Goal: Task Accomplishment & Management: Complete application form

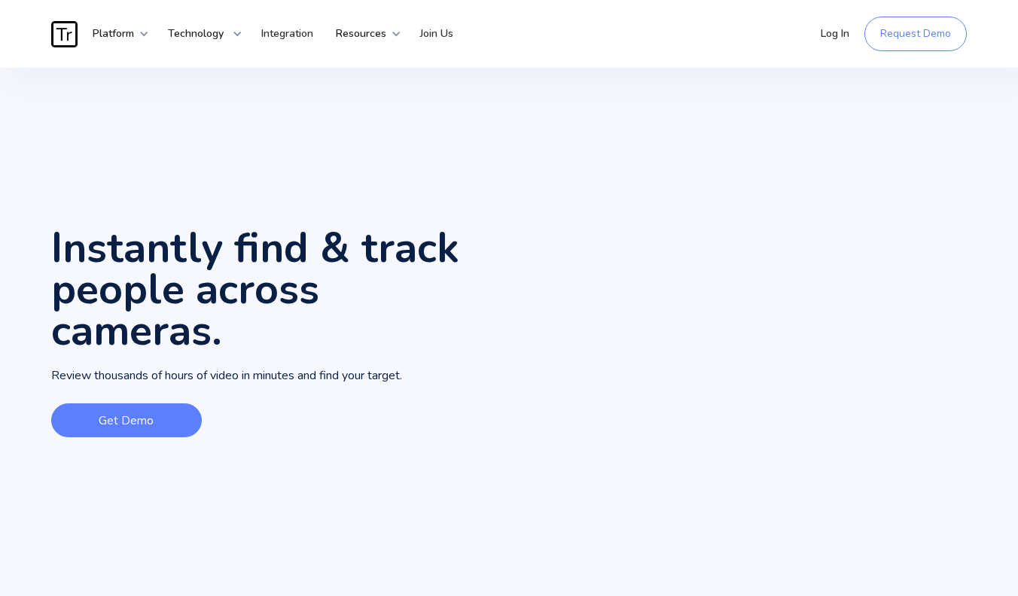
click at [138, 417] on link "Get Demo" at bounding box center [126, 421] width 151 height 34
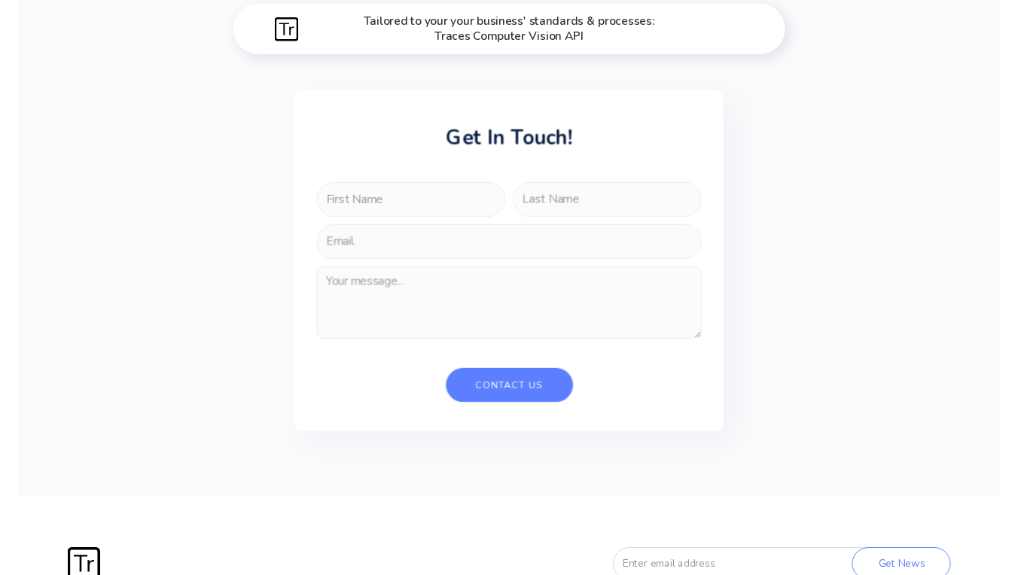
scroll to position [4140, 0]
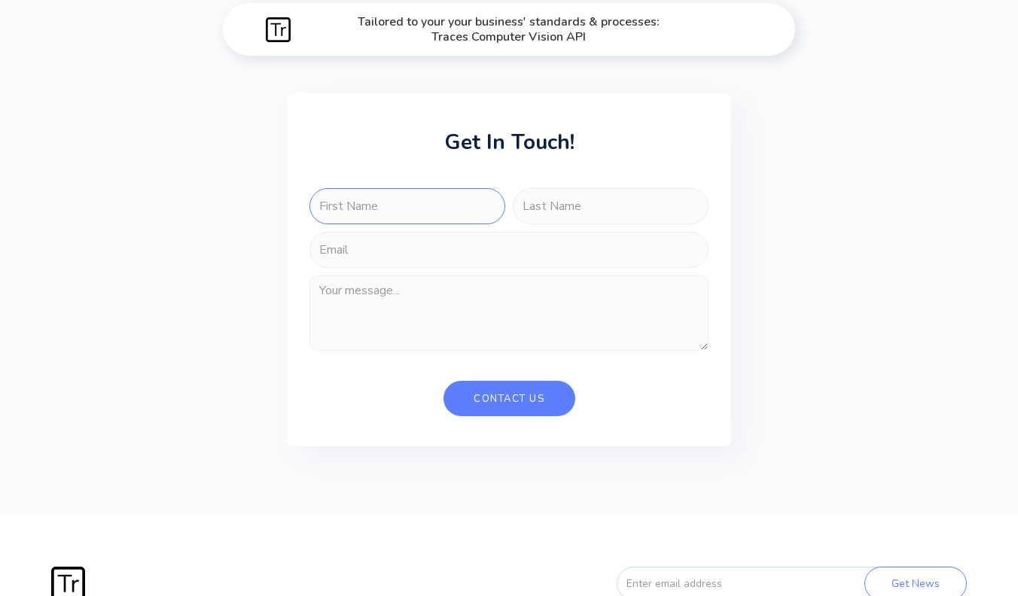
click at [370, 197] on input "FORM-FORENSIC-SEARCH" at bounding box center [408, 206] width 196 height 36
type input "[PERSON_NAME]"
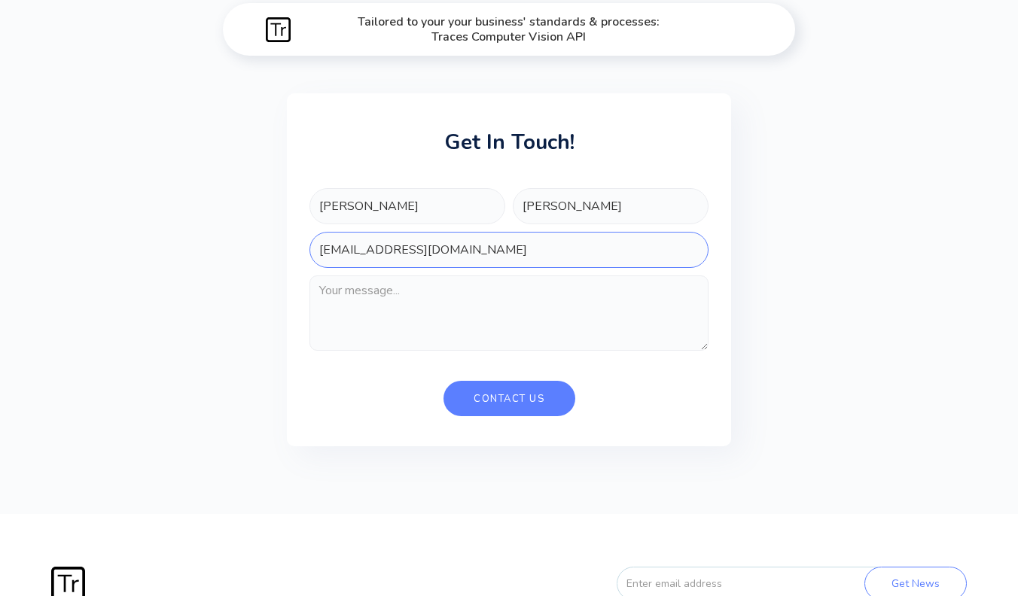
type input "[EMAIL_ADDRESS][DOMAIN_NAME]"
click at [380, 297] on textarea "FORM-FORENSIC-SEARCH" at bounding box center [509, 313] width 399 height 75
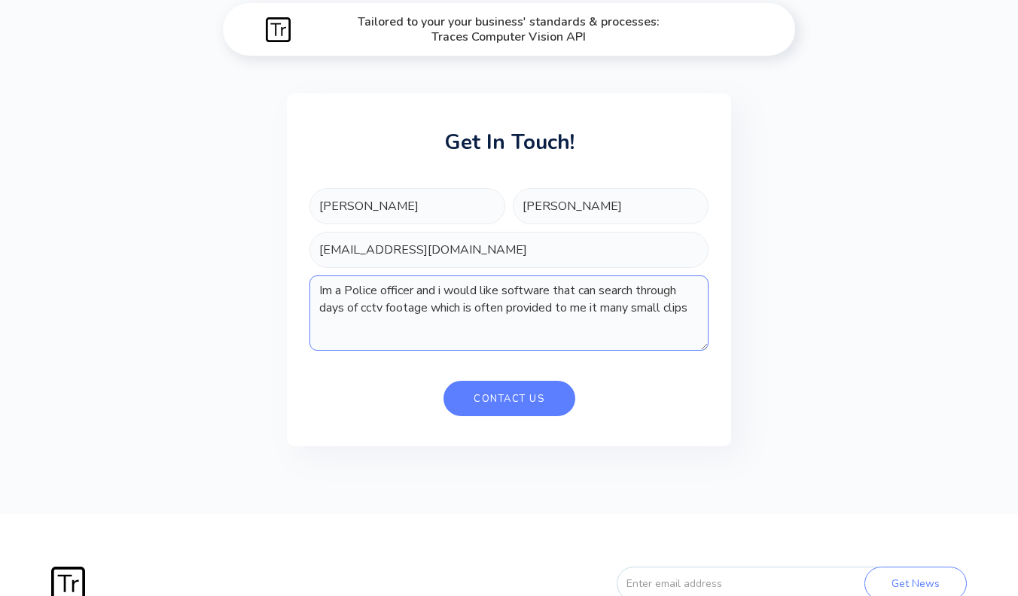
click at [632, 305] on textarea "Im a Police officer and i would like software that can search through days of c…" at bounding box center [509, 313] width 399 height 75
click at [385, 332] on textarea "Im a Police officer and i would like software that can search through days of c…" at bounding box center [509, 313] width 399 height 75
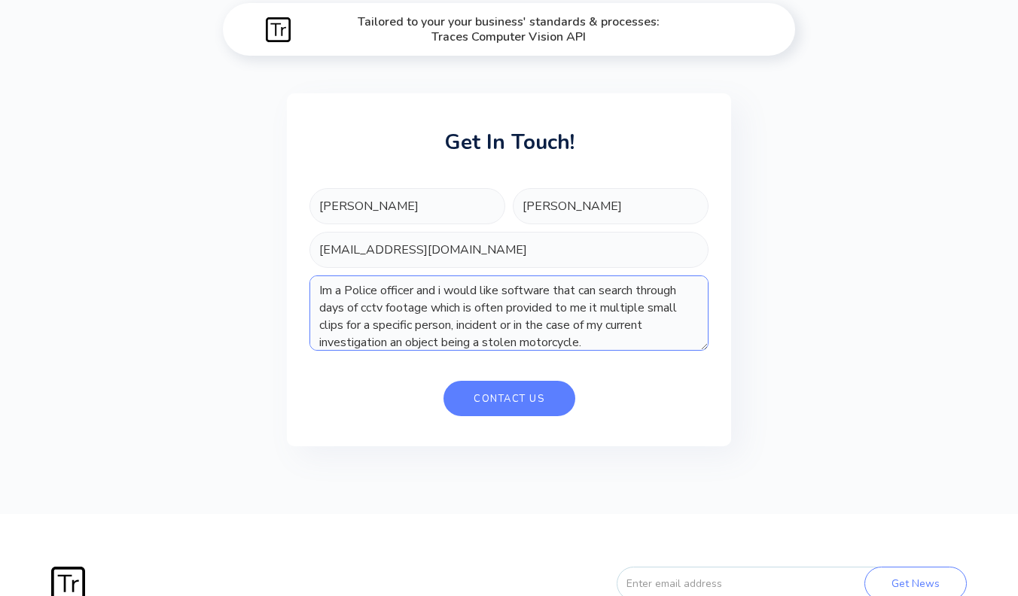
type textarea "Im a Police officer and i would like software that can search through days of c…"
drag, startPoint x: 603, startPoint y: 341, endPoint x: 314, endPoint y: 286, distance: 294.4
click at [314, 286] on textarea "Im a Police officer and i would like software that can search through days of c…" at bounding box center [509, 313] width 399 height 75
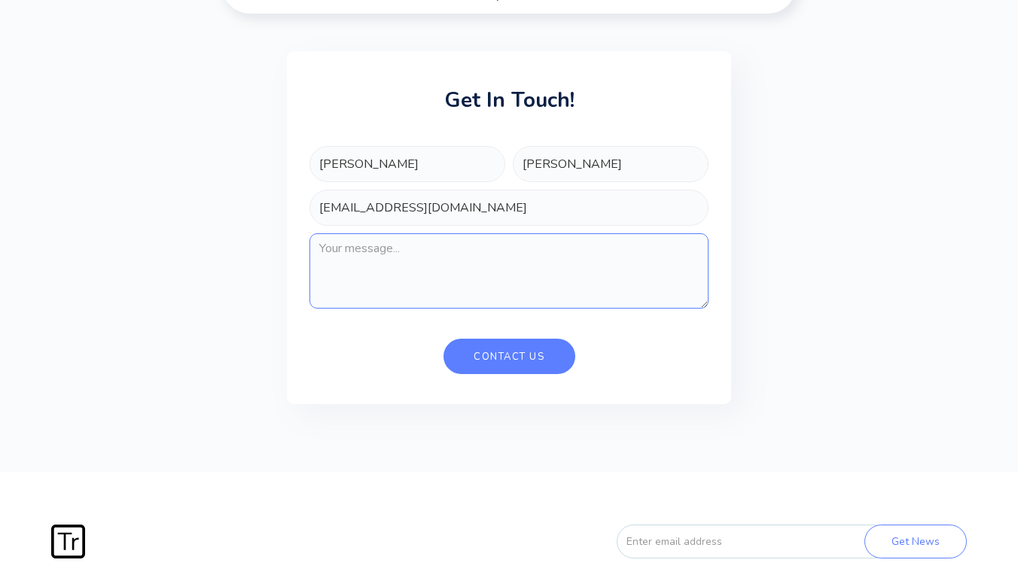
click at [379, 264] on textarea "FORM-FORENSIC-SEARCH" at bounding box center [509, 270] width 399 height 75
paste textarea "I am a Police Officer, and I require software capable of efficiently searching …"
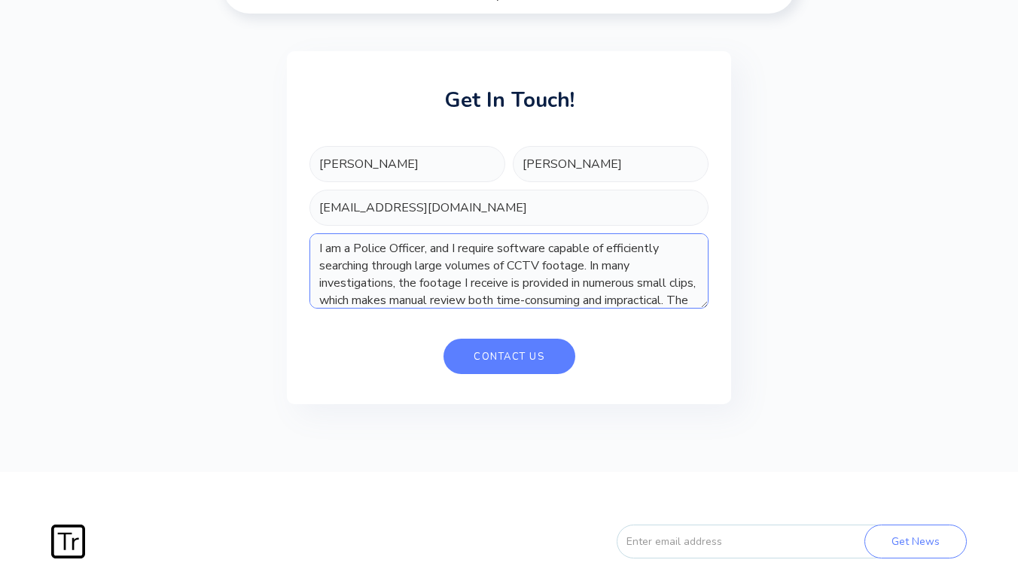
scroll to position [54, 0]
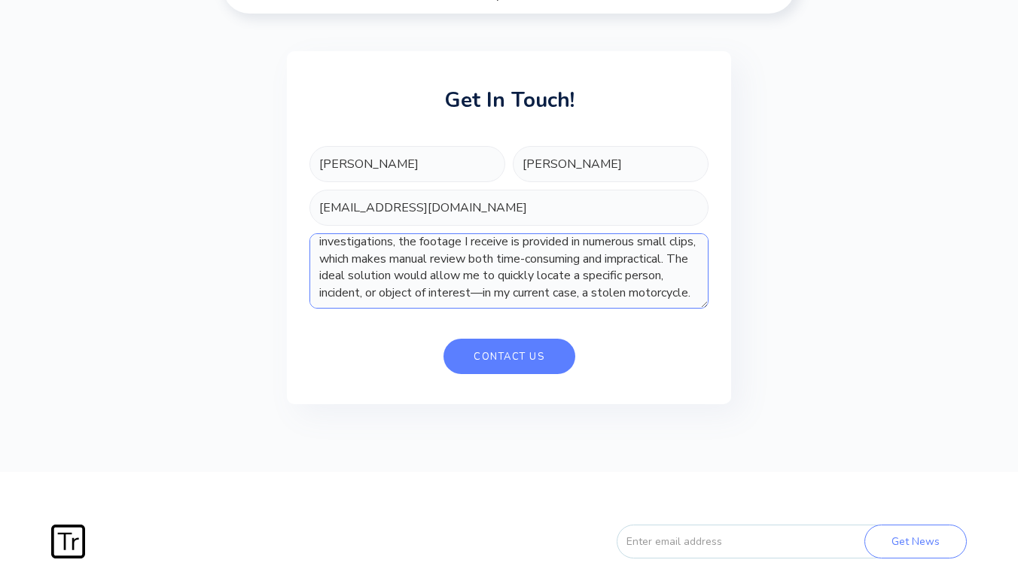
click at [571, 276] on textarea "I am a Police Officer, and I require software capable of efficiently searching …" at bounding box center [509, 270] width 399 height 75
type textarea "I am a Police Officer, and I require software capable of efficiently searching …"
click at [490, 350] on input "Contact Us" at bounding box center [510, 356] width 132 height 35
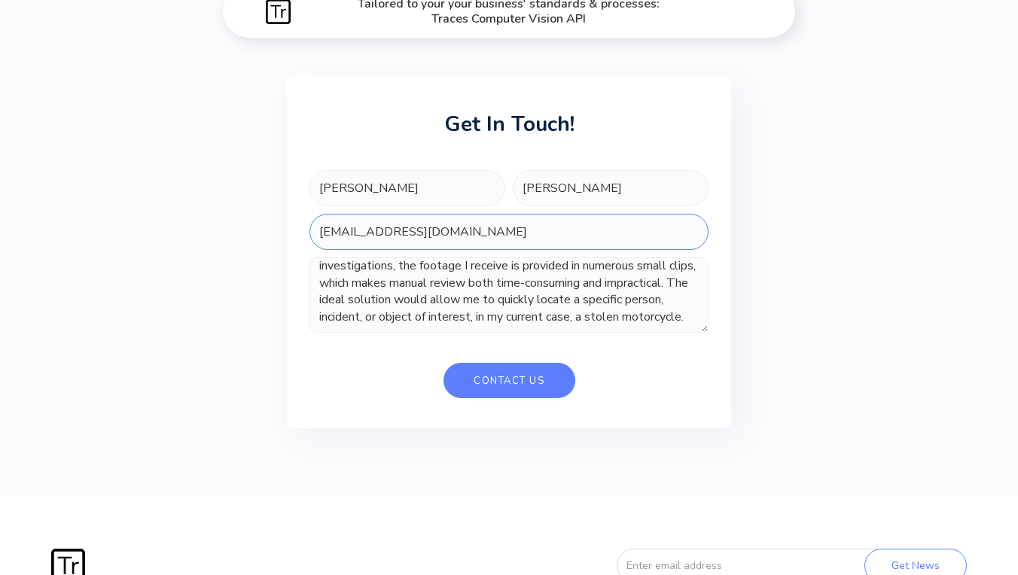
drag, startPoint x: 488, startPoint y: 224, endPoint x: 224, endPoint y: 216, distance: 264.5
click at [224, 216] on div "Tailored to your your business' standards & processes: Traces Computer Vision A…" at bounding box center [509, 240] width 1018 height 511
click at [474, 230] on input "[PERSON_NAME][EMAIL_ADDRESS][PERSON_NAME]" at bounding box center [509, 232] width 399 height 36
type input "[PERSON_NAME][EMAIL_ADDRESS][PERSON_NAME][DOMAIN_NAME]"
click at [506, 287] on textarea "I am a Police Officer, and I require software capable of efficiently searching …" at bounding box center [509, 295] width 399 height 75
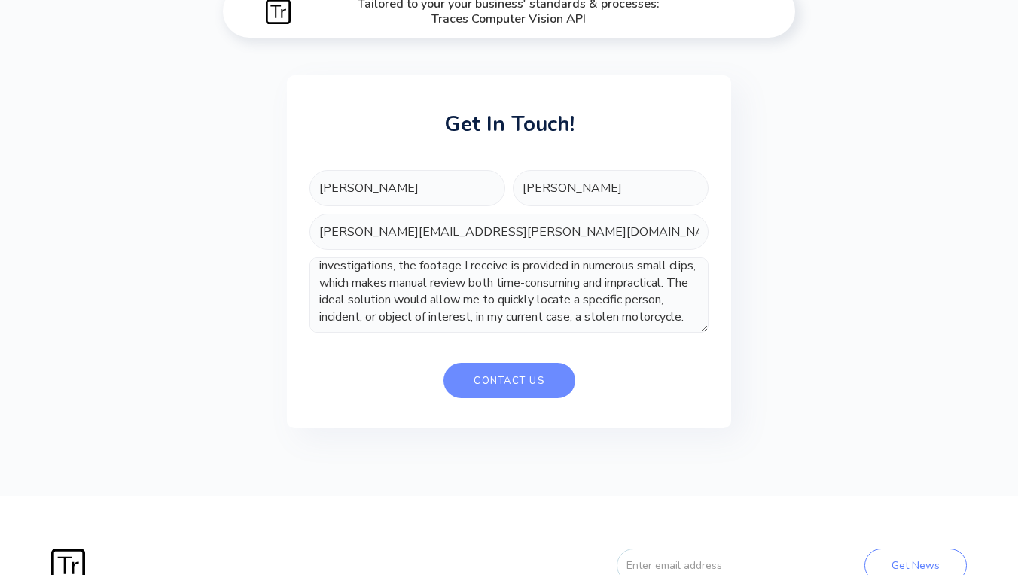
click at [510, 377] on input "Contact Us" at bounding box center [510, 380] width 132 height 35
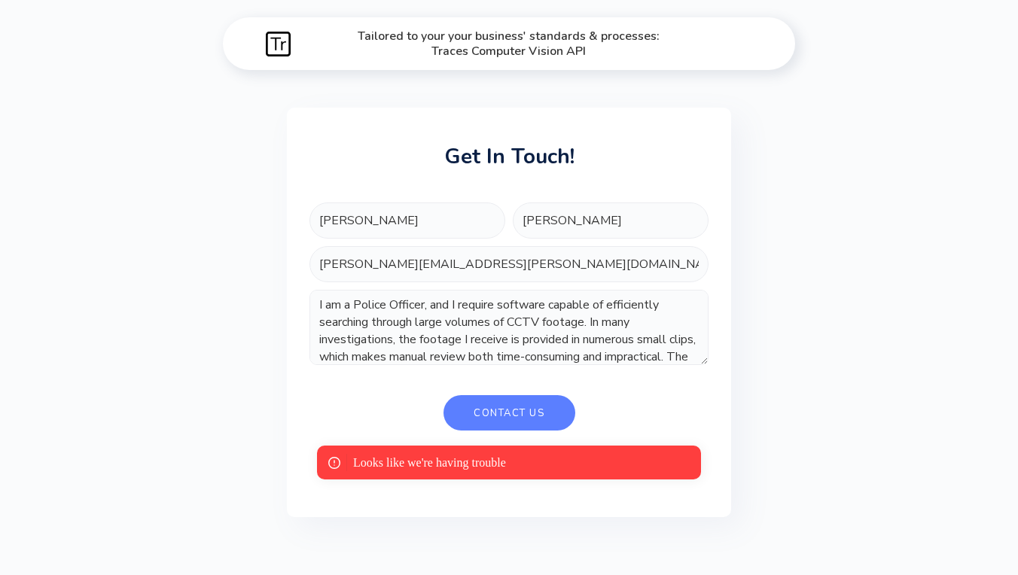
scroll to position [4067, 0]
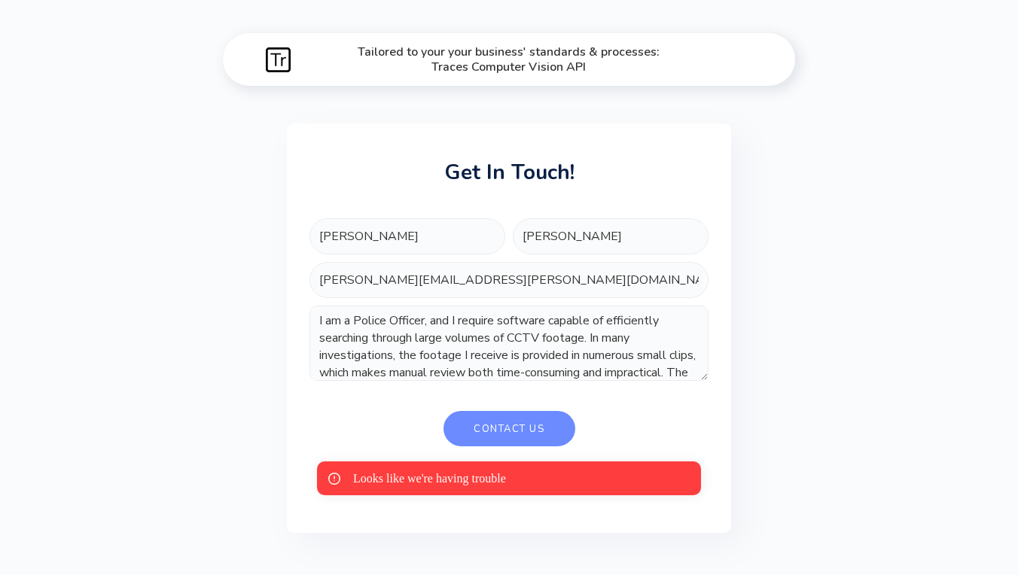
click at [509, 429] on input "Contact Us" at bounding box center [510, 428] width 132 height 35
type input "Contact Us"
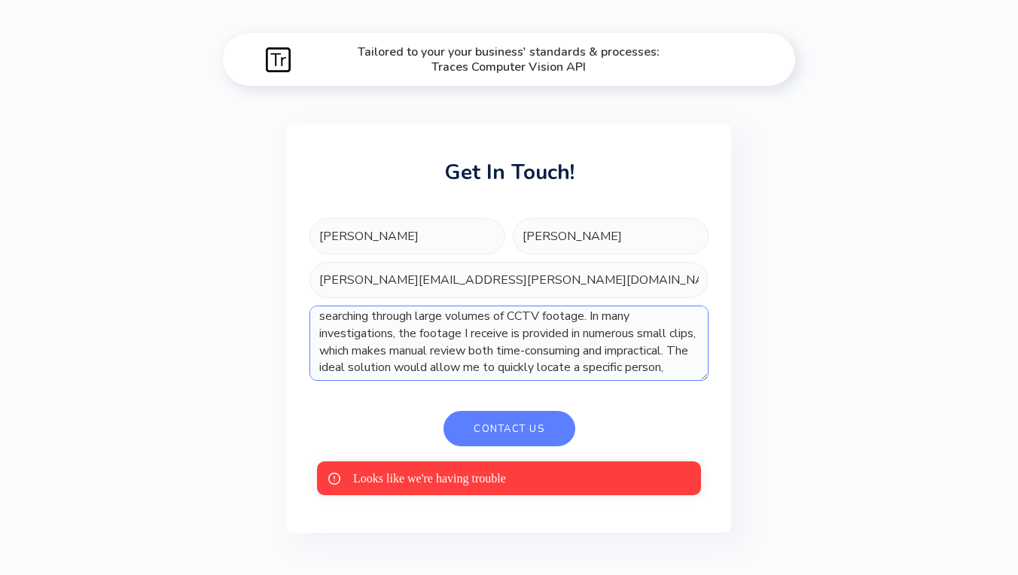
scroll to position [54, 0]
drag, startPoint x: 316, startPoint y: 313, endPoint x: 688, endPoint y: 370, distance: 376.3
click at [688, 370] on textarea "I am a Police Officer, and I require software capable of efficiently searching …" at bounding box center [509, 343] width 399 height 75
